Goal: Ask a question: Seek information or help from site administrators or community

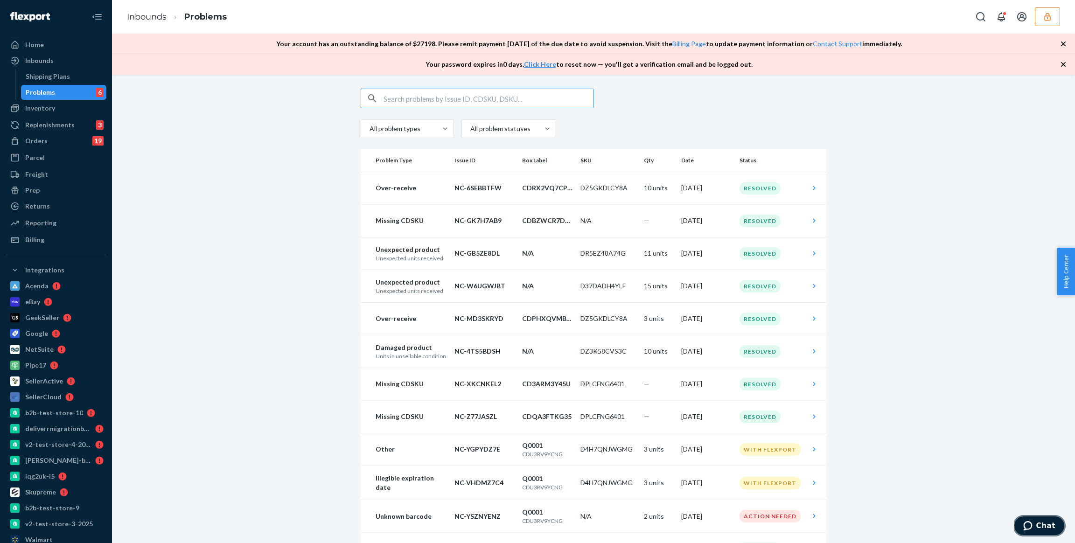
click at [1038, 525] on span "Chat" at bounding box center [1045, 526] width 19 height 8
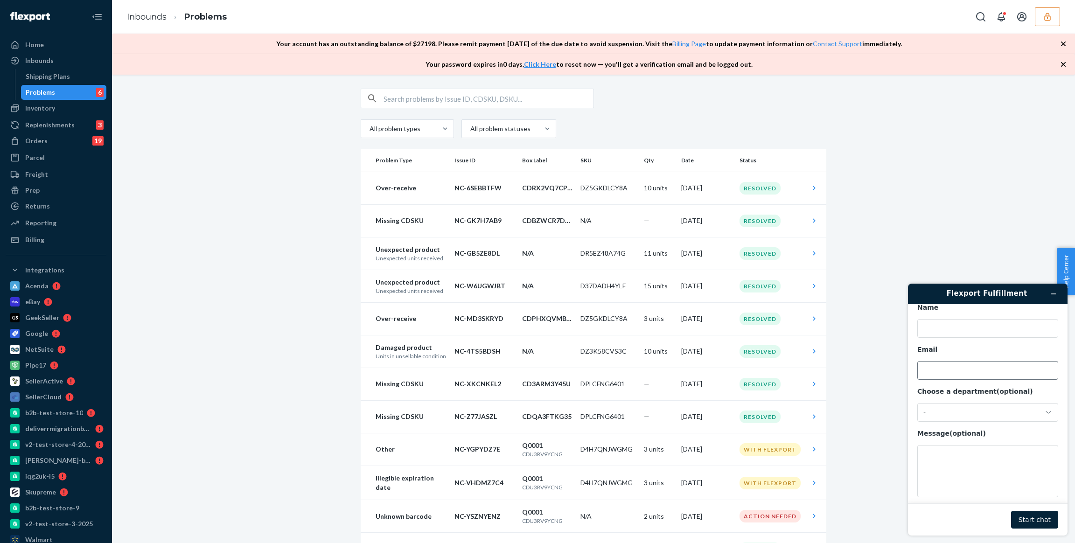
scroll to position [29, 0]
click at [951, 404] on div "-" at bounding box center [982, 405] width 118 height 8
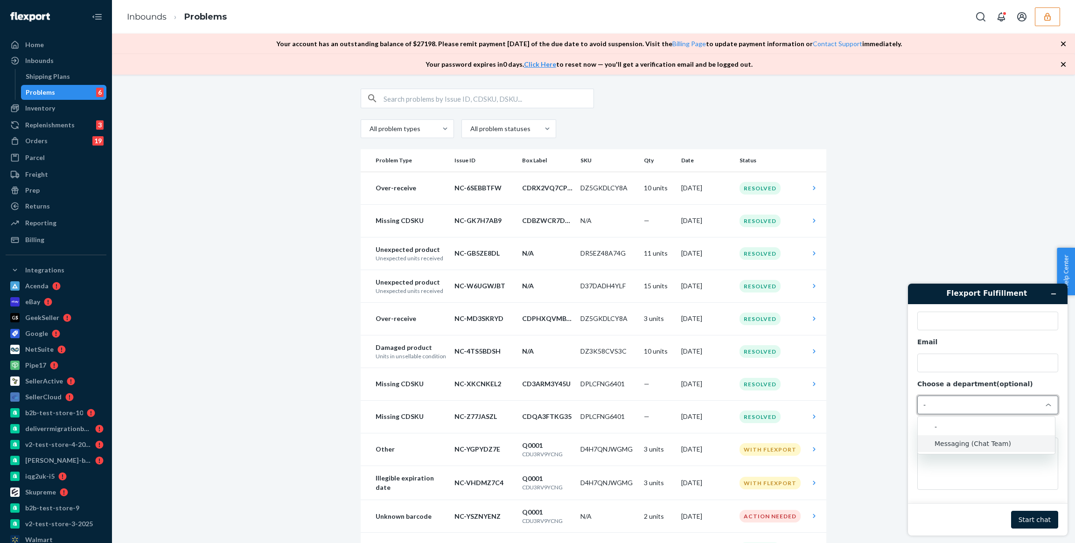
click at [952, 445] on li "Messaging (Chat Team)" at bounding box center [986, 443] width 137 height 17
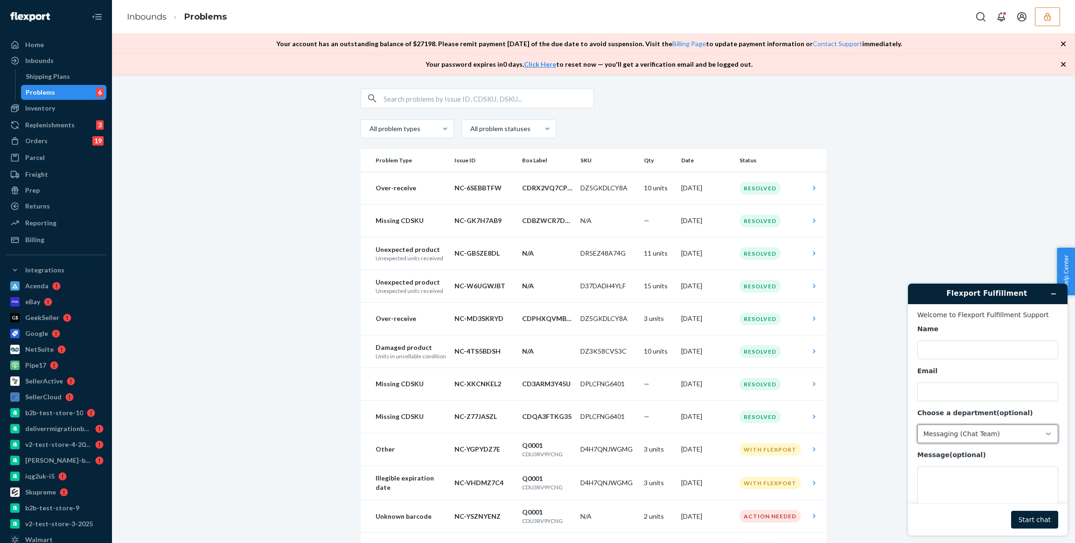
click at [1051, 290] on button "Minimize widget" at bounding box center [1053, 293] width 15 height 13
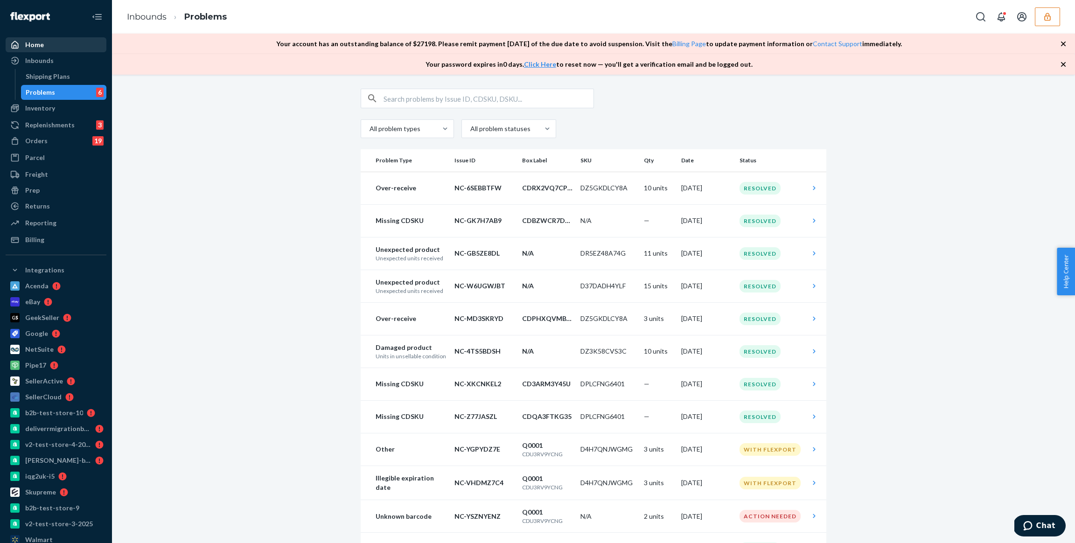
click at [68, 47] on div "Home" at bounding box center [56, 44] width 99 height 13
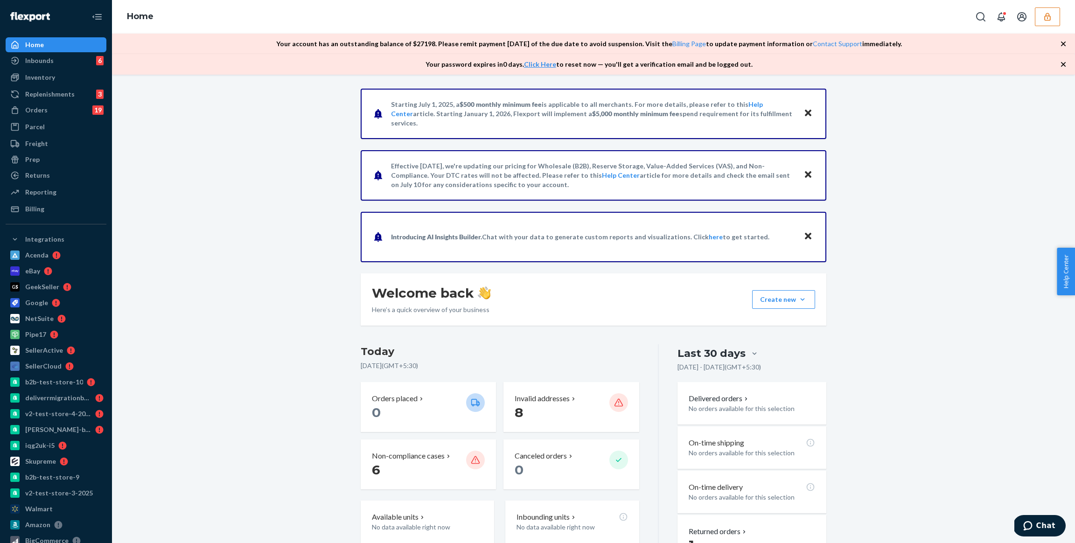
click at [1054, 10] on button "button" at bounding box center [1047, 16] width 25 height 19
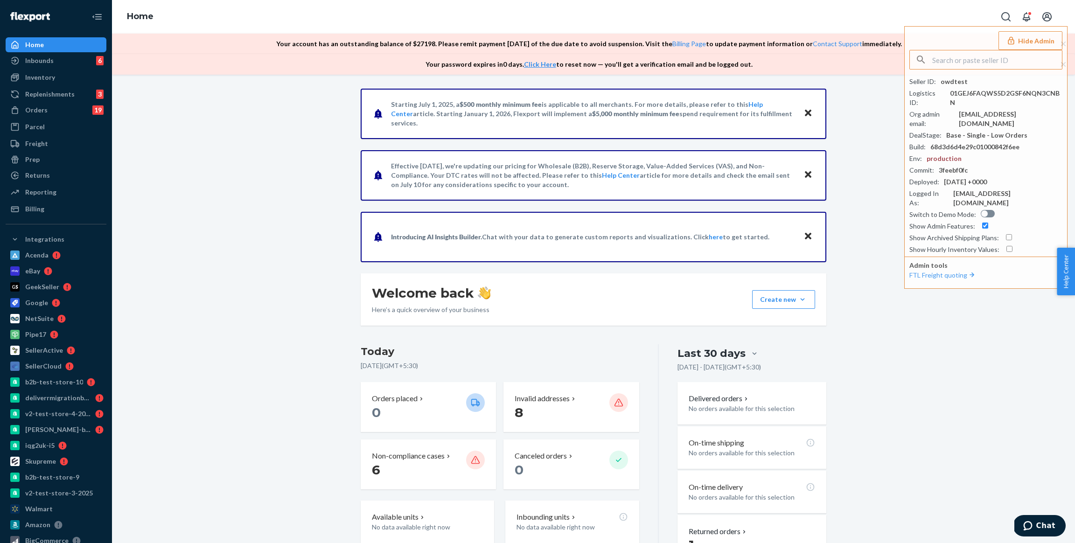
click at [983, 301] on div "Starting [DATE], a $500 monthly minimum fee is applicable to all merchants. For…" at bounding box center [593, 486] width 949 height 794
click at [1042, 50] on div at bounding box center [985, 60] width 153 height 20
click at [1040, 42] on button "Hide Admin" at bounding box center [1031, 40] width 64 height 19
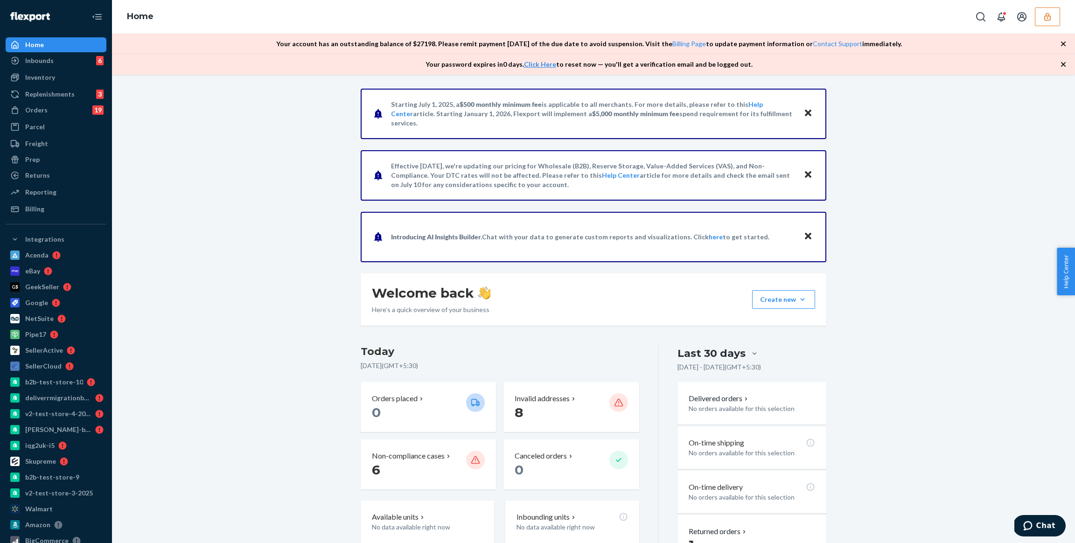
click at [1038, 522] on span "Chat" at bounding box center [1045, 526] width 19 height 8
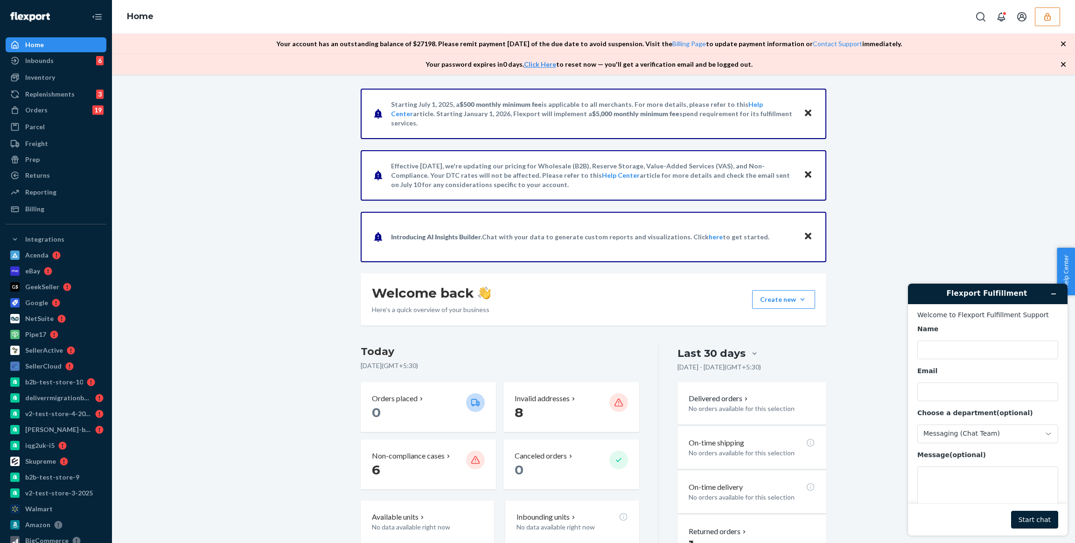
click at [953, 217] on div "Starting [DATE], a $500 monthly minimum fee is applicable to all merchants. For…" at bounding box center [593, 486] width 949 height 794
click at [1055, 292] on icon "Minimize widget" at bounding box center [1053, 294] width 7 height 7
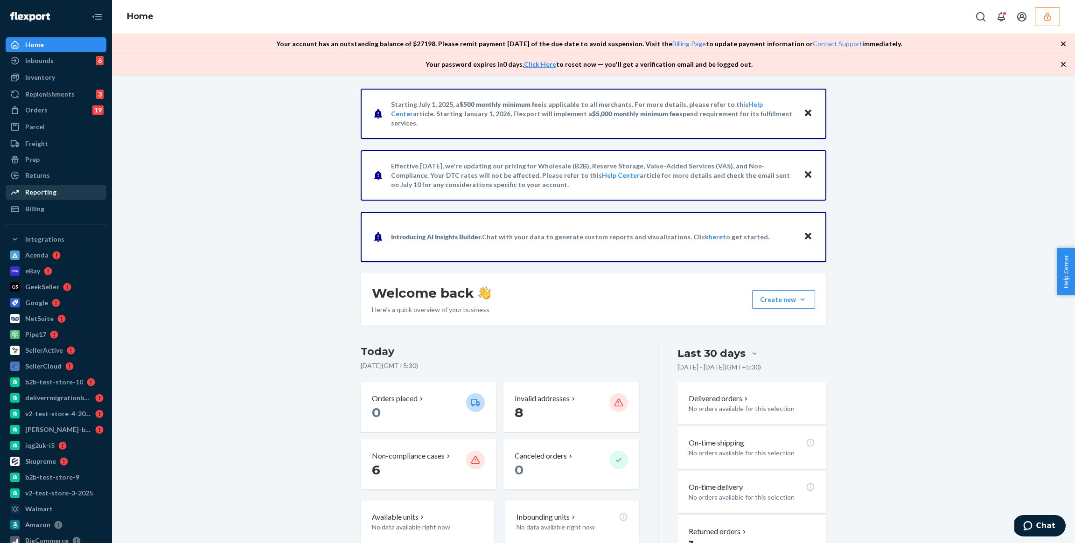
click at [52, 186] on div "Reporting" at bounding box center [56, 192] width 99 height 13
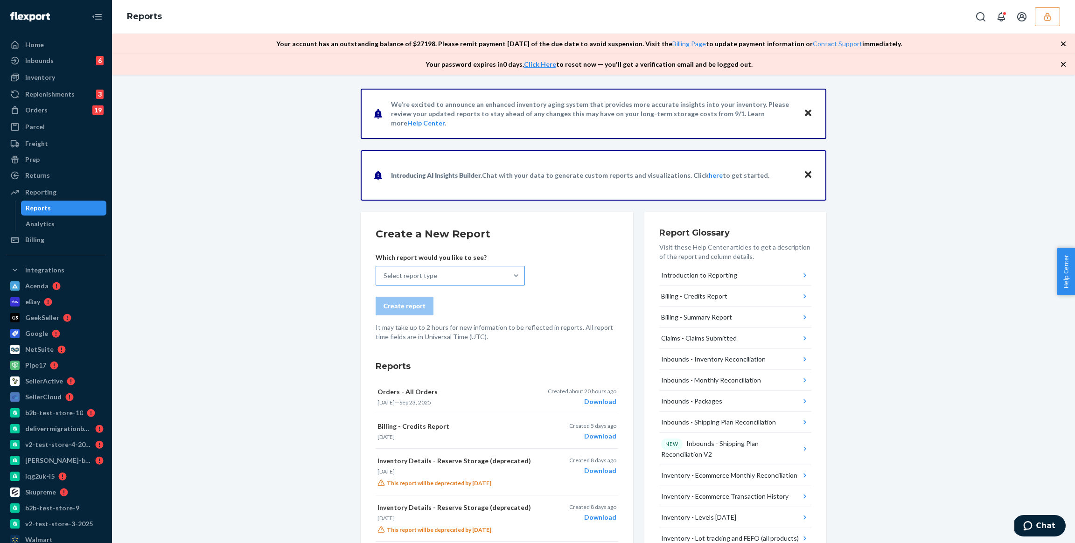
click at [453, 276] on div "Select report type" at bounding box center [442, 275] width 132 height 19
click at [384, 276] on input "Select report type" at bounding box center [384, 275] width 1 height 9
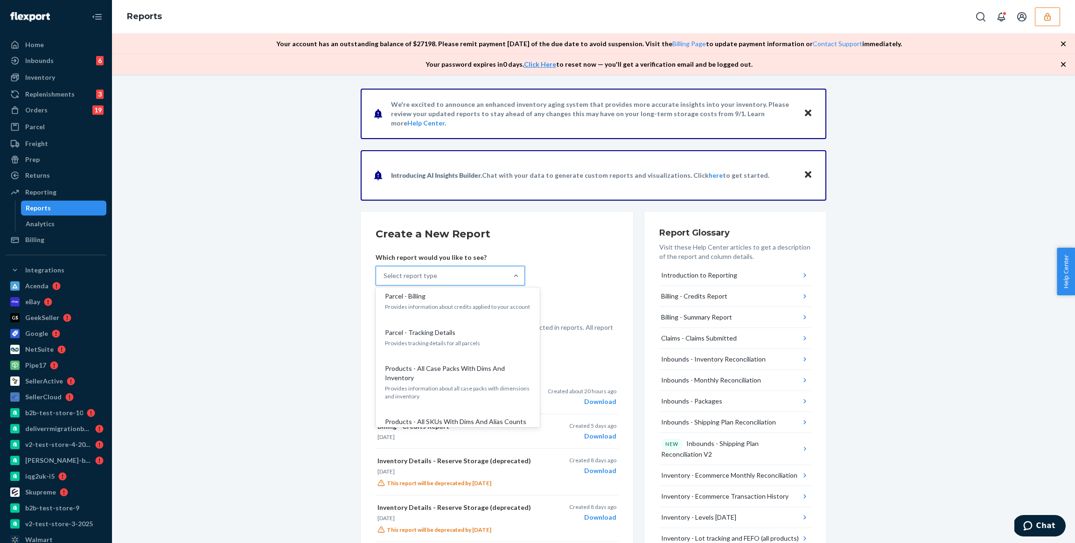
scroll to position [1190, 0]
